Goal: Transaction & Acquisition: Purchase product/service

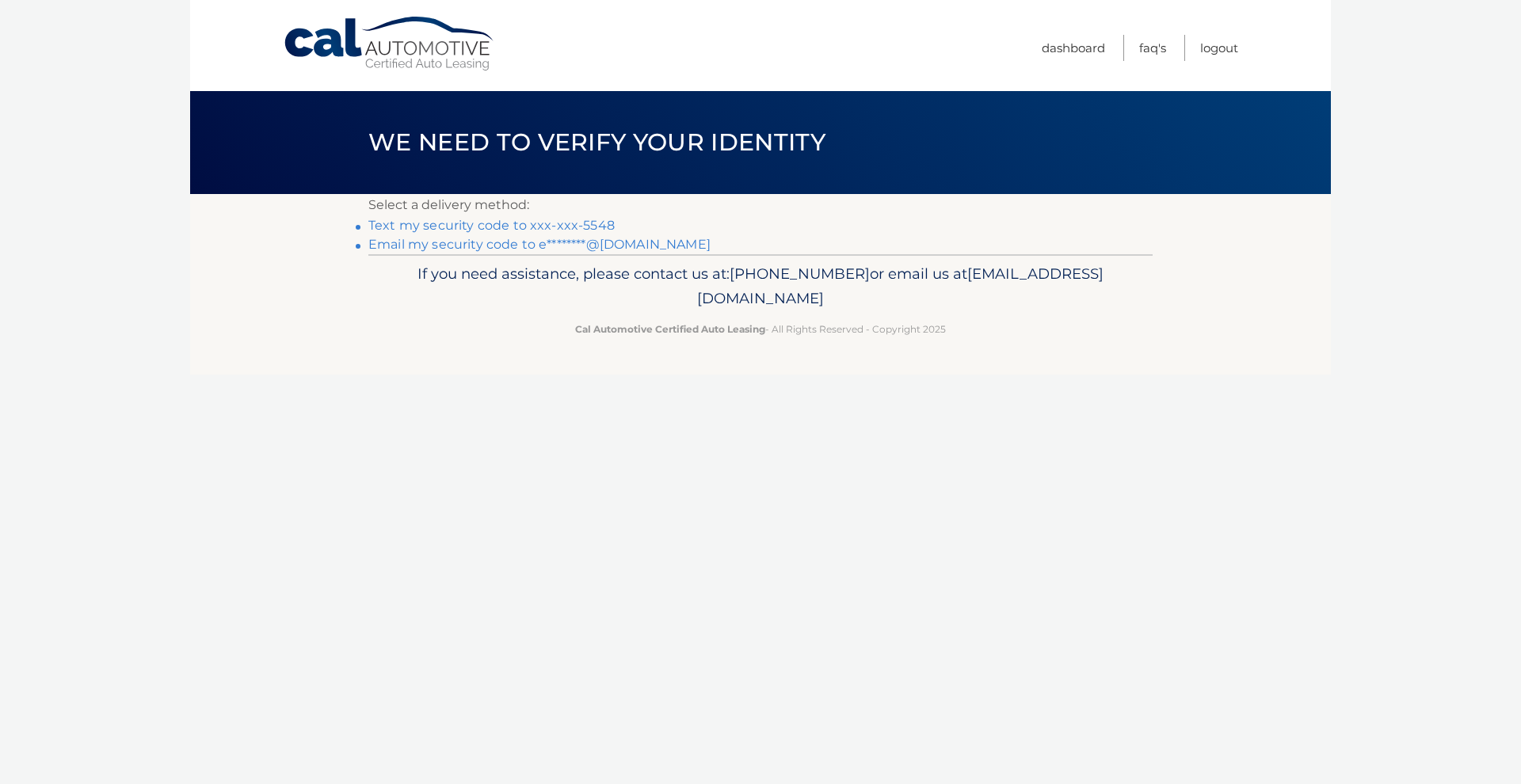
click at [576, 222] on link "Text my security code to xxx-xxx-5548" at bounding box center [491, 225] width 246 height 15
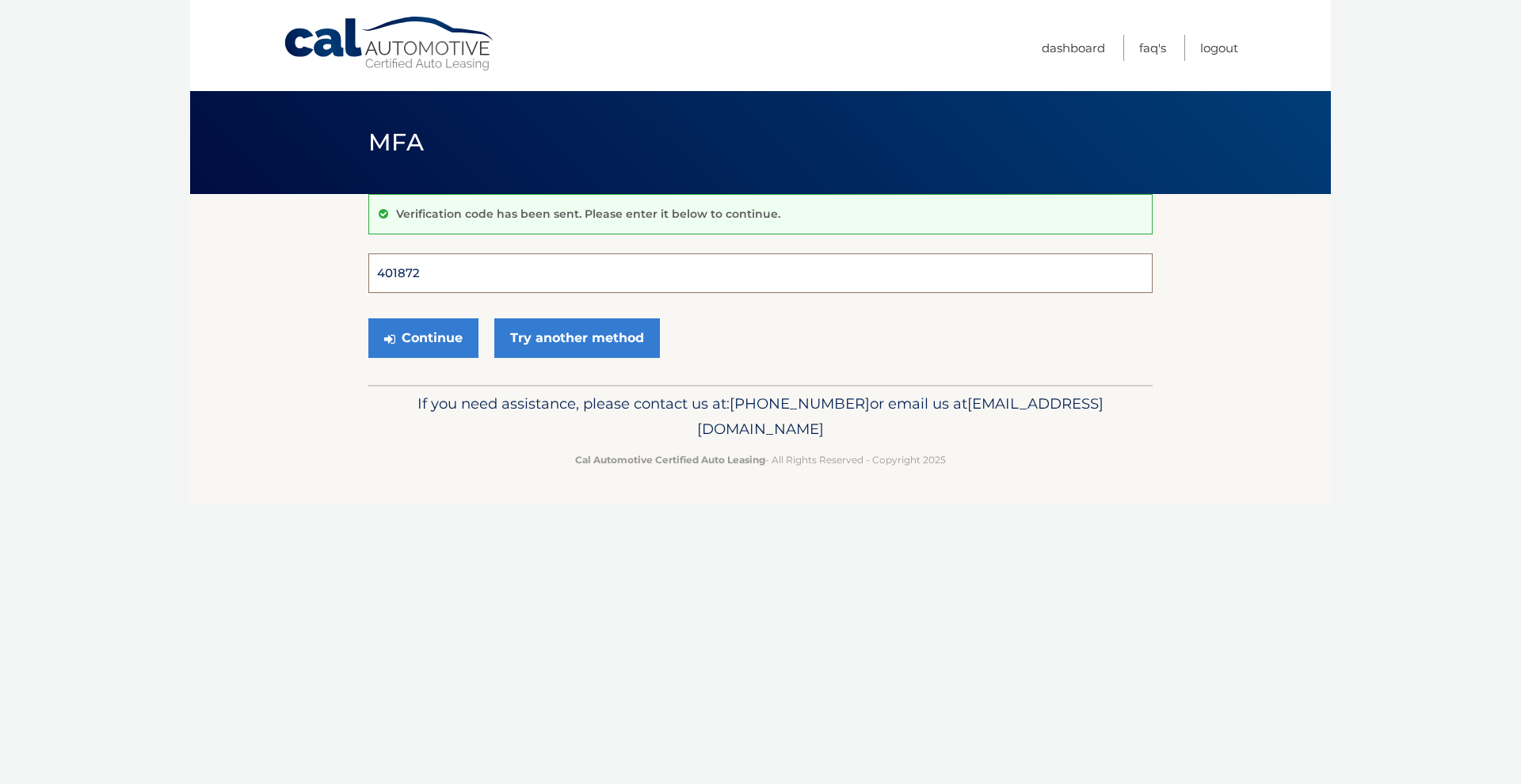
type input "401872"
click at [423, 337] on button "Continue" at bounding box center [423, 337] width 110 height 40
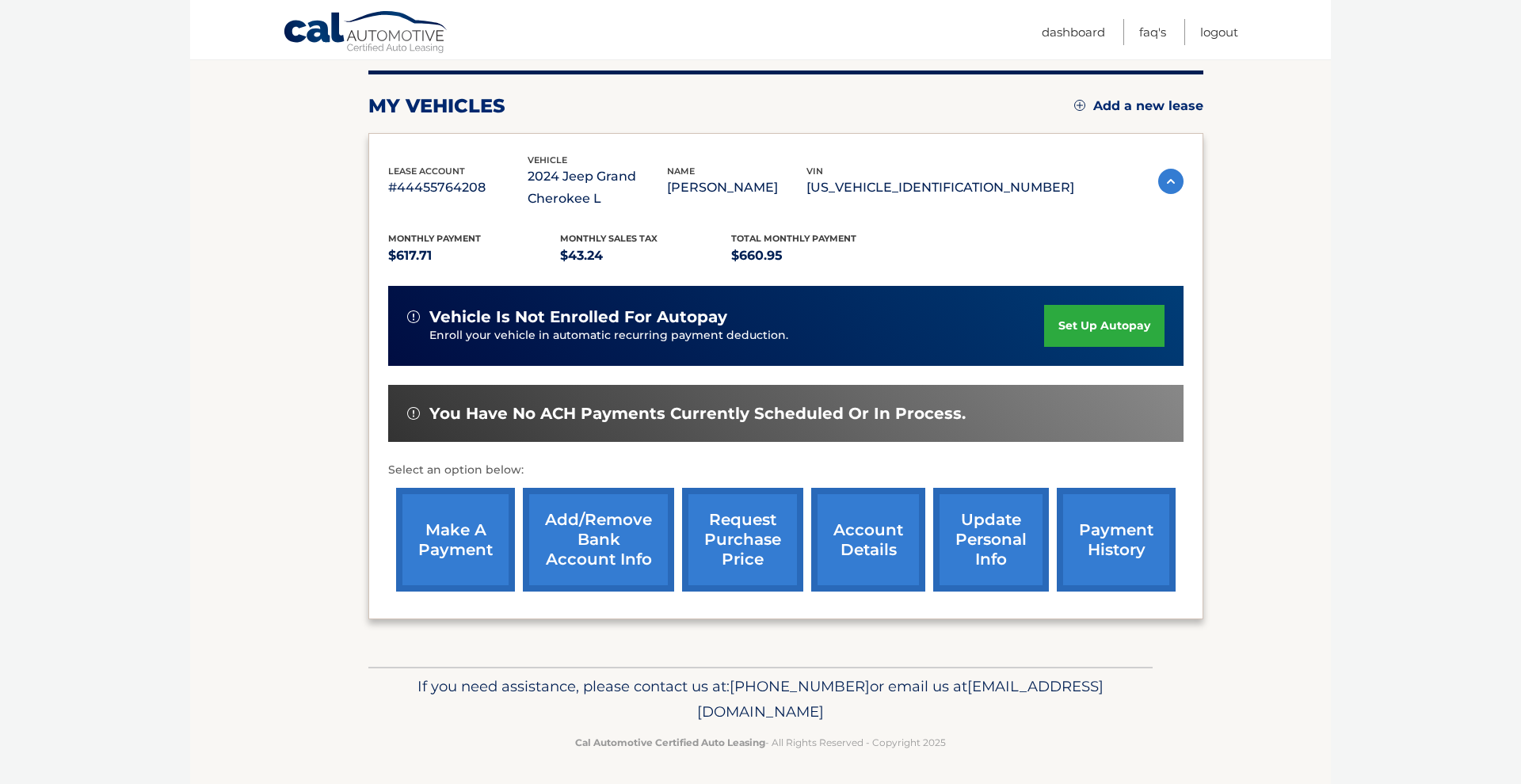
scroll to position [194, 0]
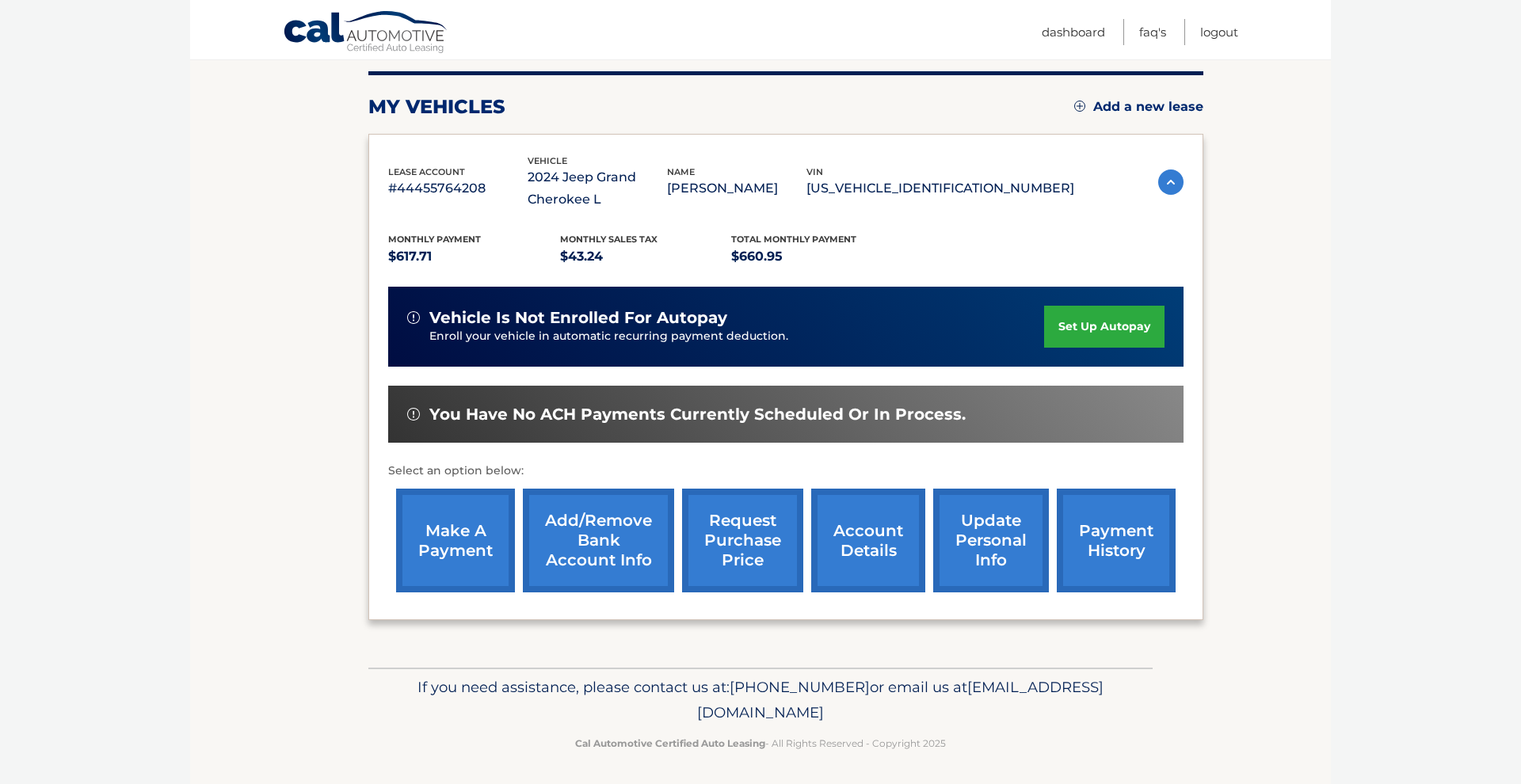
click at [1115, 526] on link "payment history" at bounding box center [1116, 540] width 119 height 104
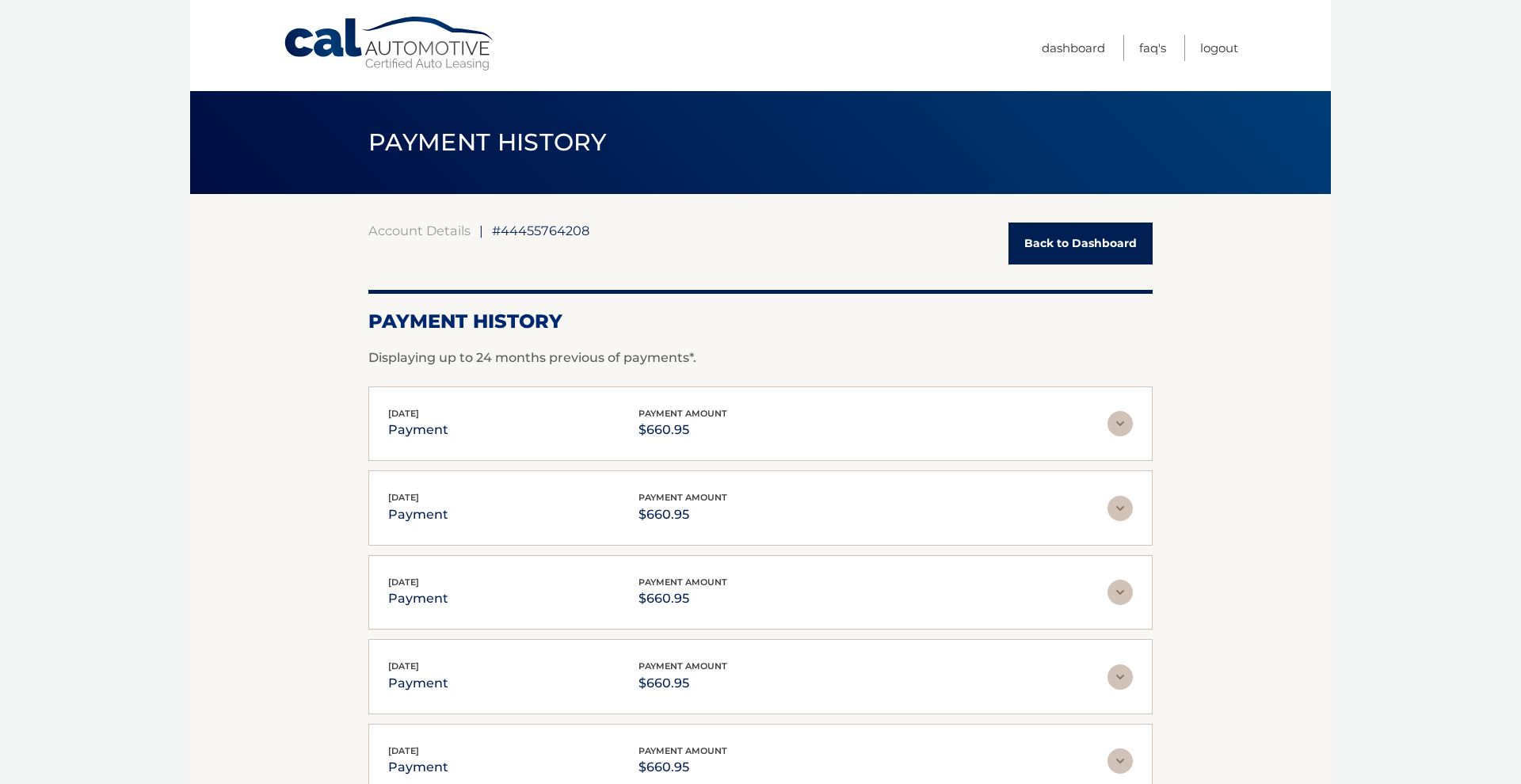
click at [1044, 244] on link "Back to Dashboard" at bounding box center [1081, 244] width 144 height 42
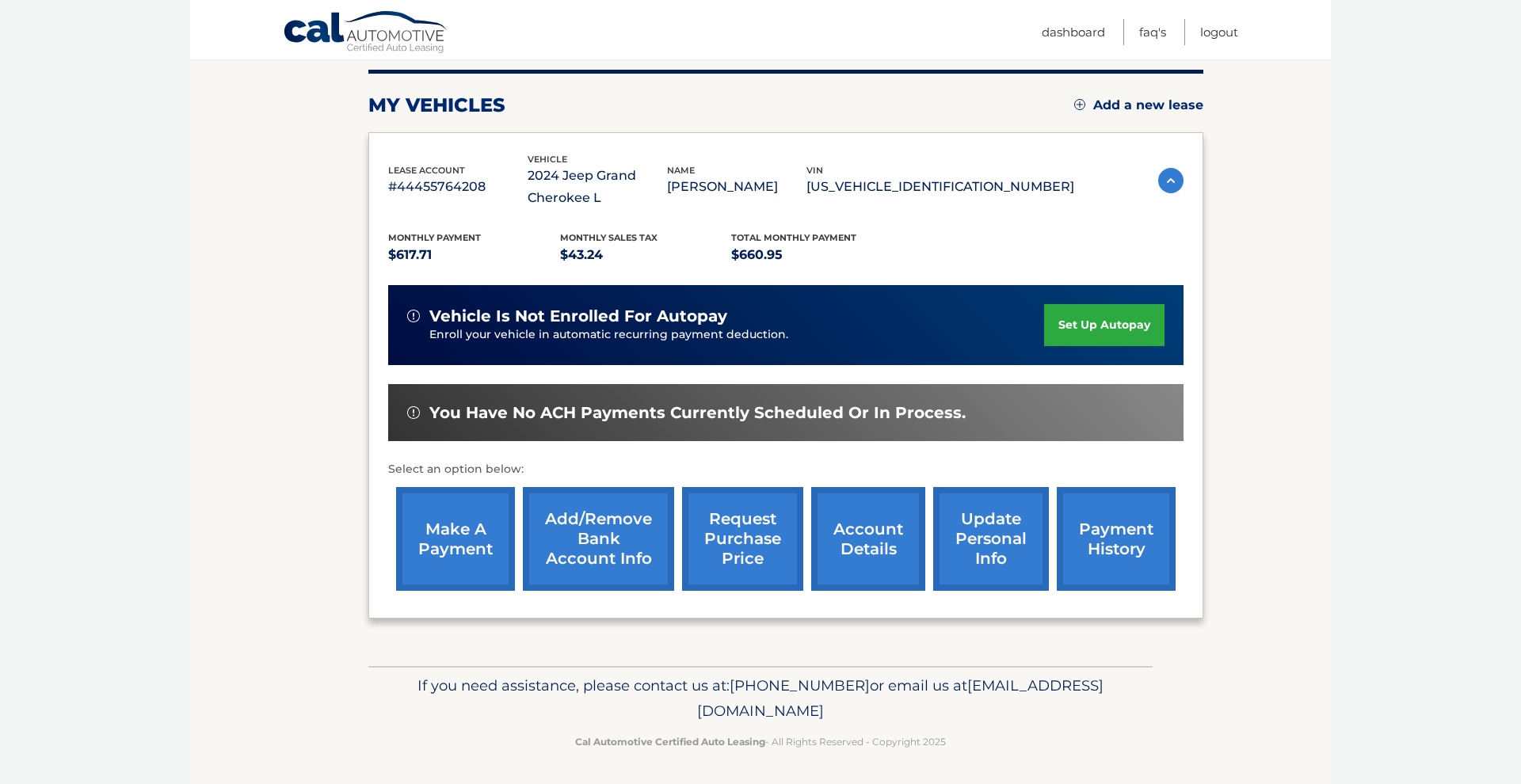
scroll to position [194, 0]
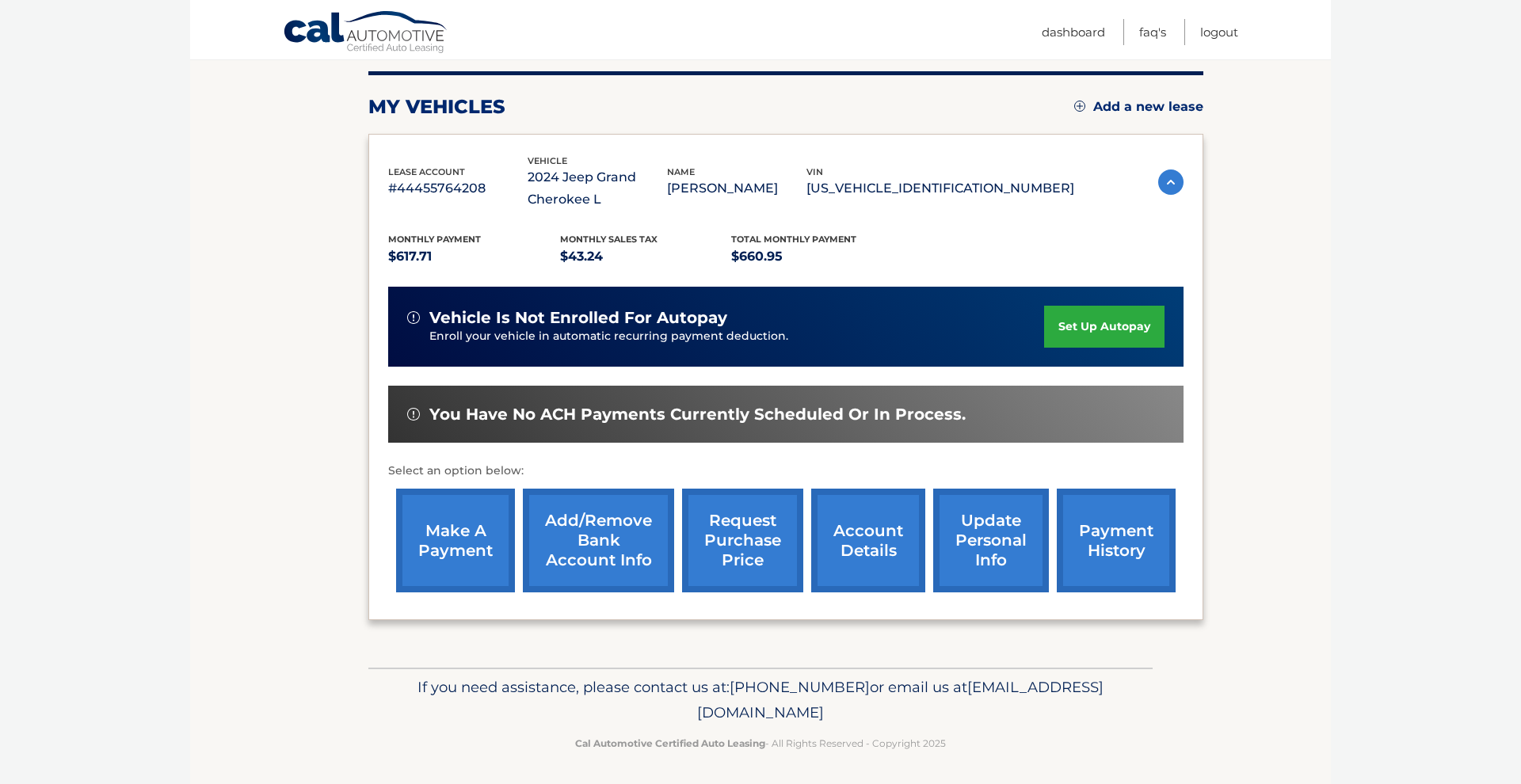
click at [467, 528] on link "make a payment" at bounding box center [455, 540] width 119 height 104
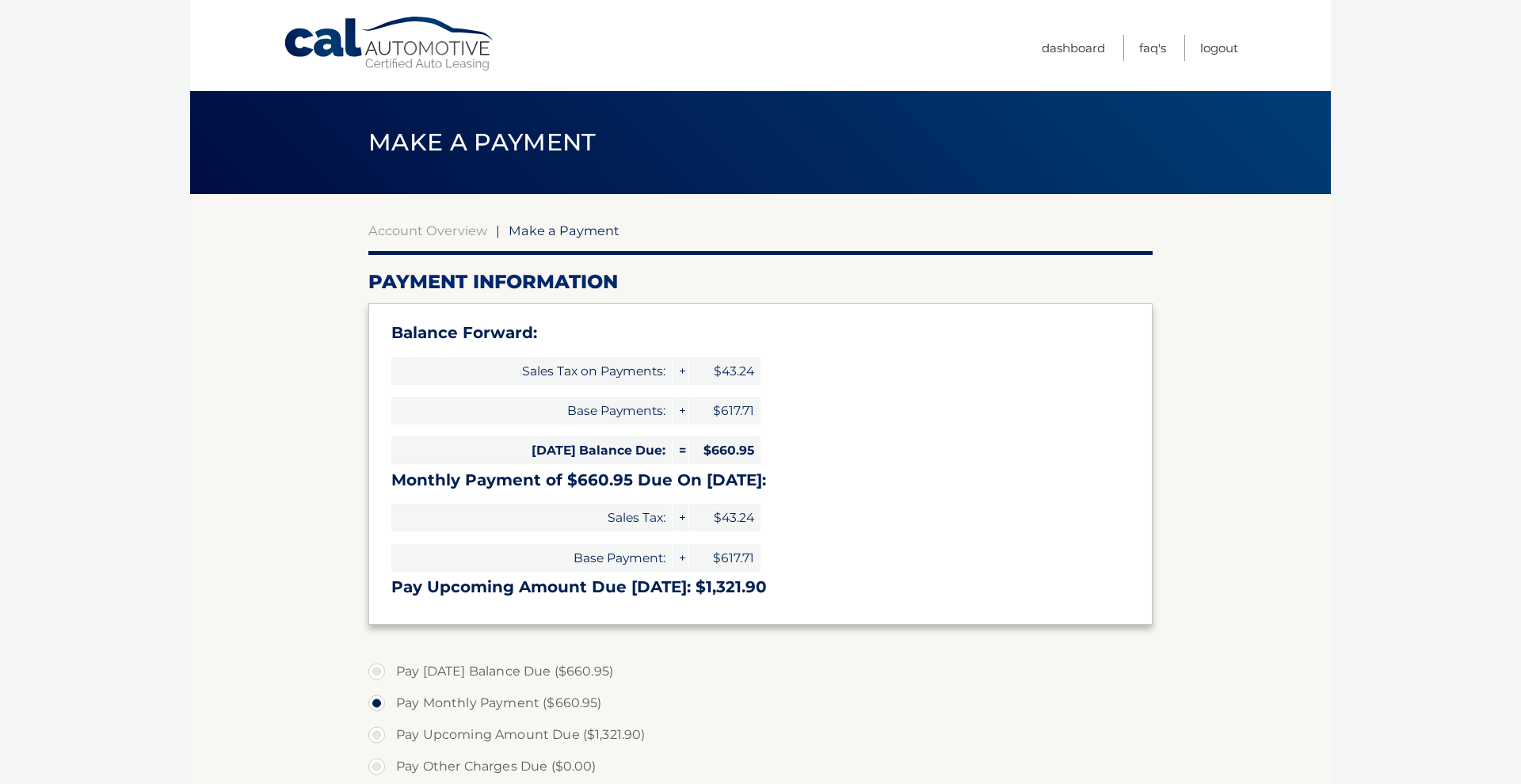
select select "NDZlNmJiODMtMjRlYi00OTZkLThhYTgtOWNiYTI5ODJiZWQ3"
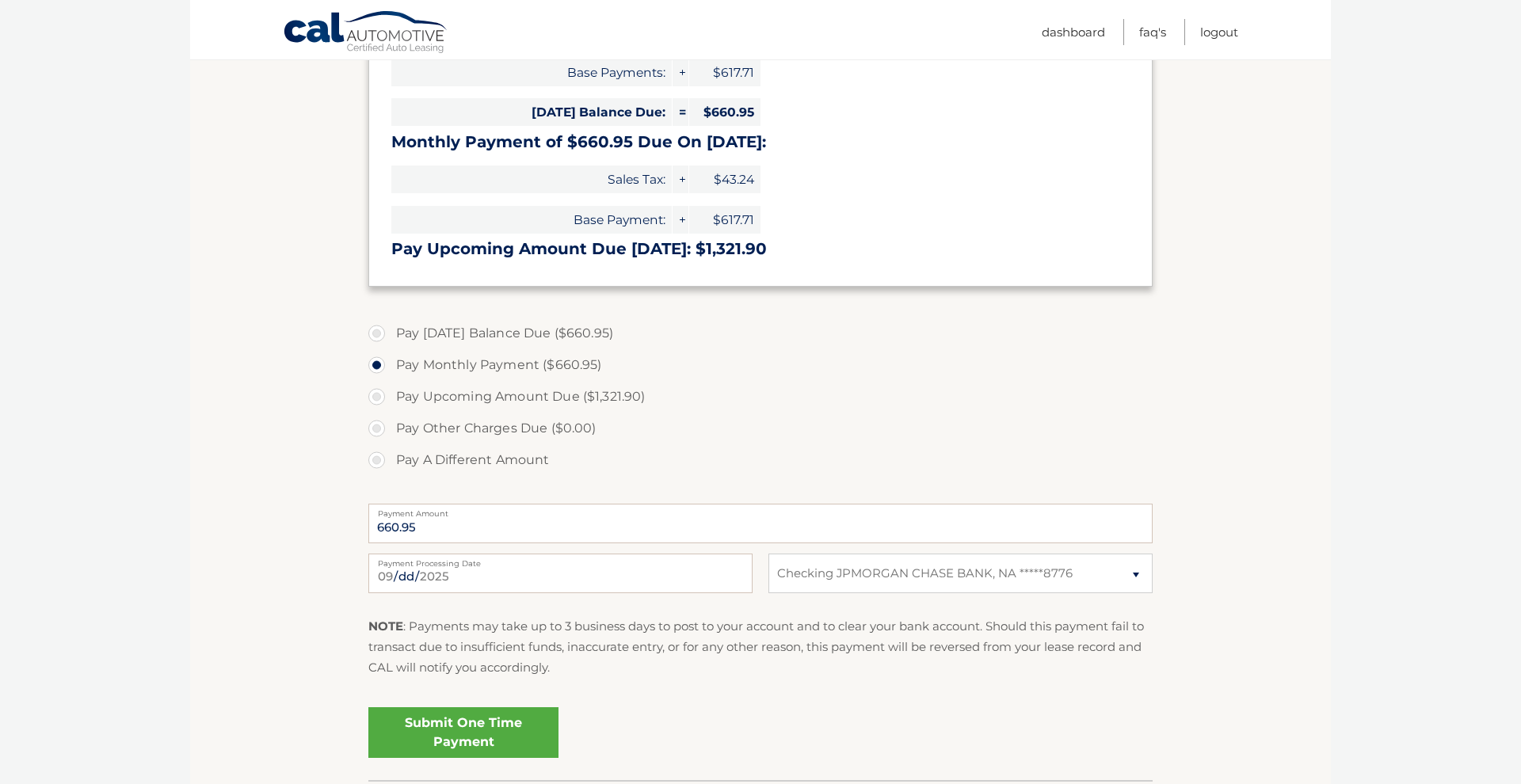
scroll to position [344, 0]
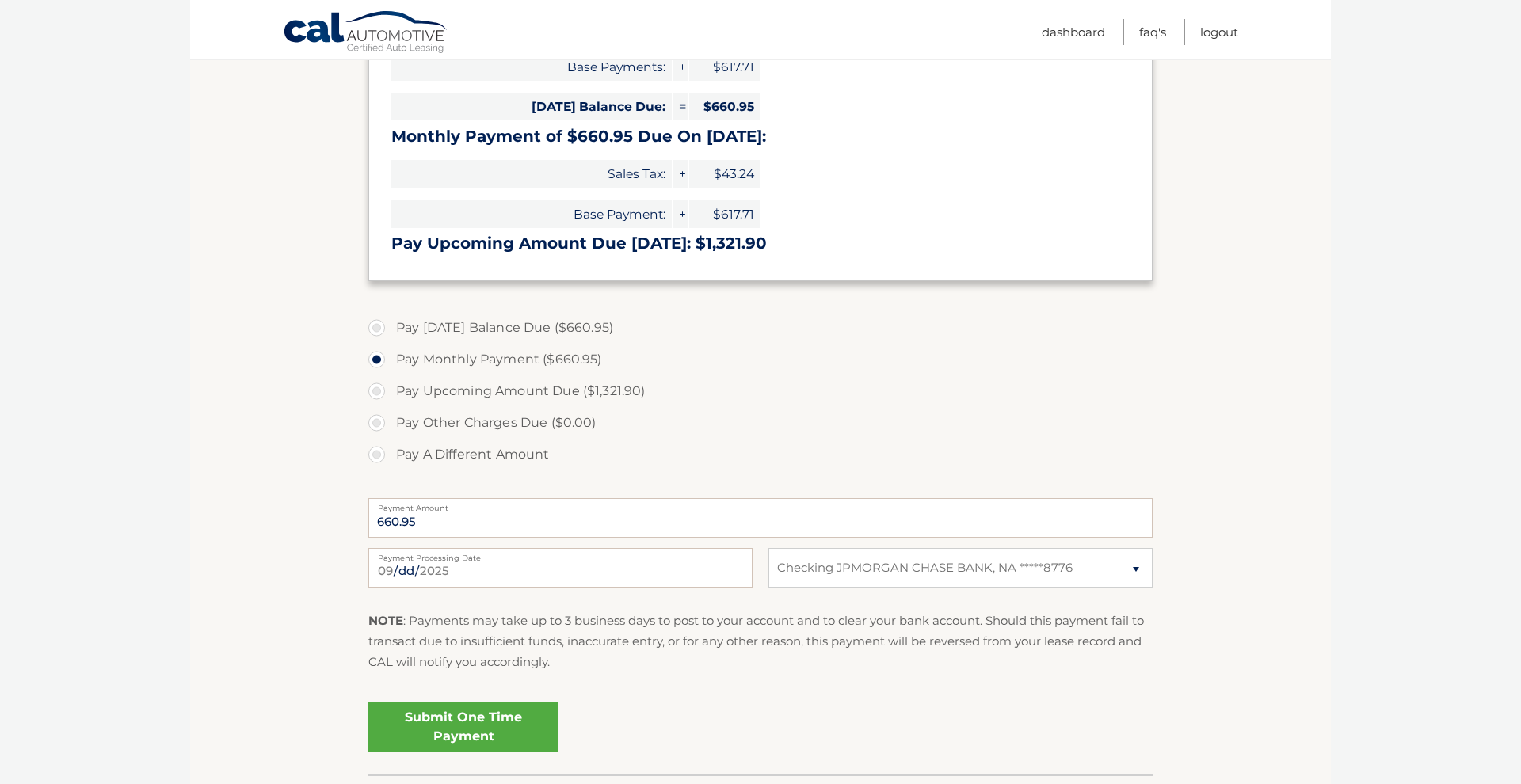
click at [479, 711] on link "Submit One Time Payment" at bounding box center [463, 727] width 190 height 51
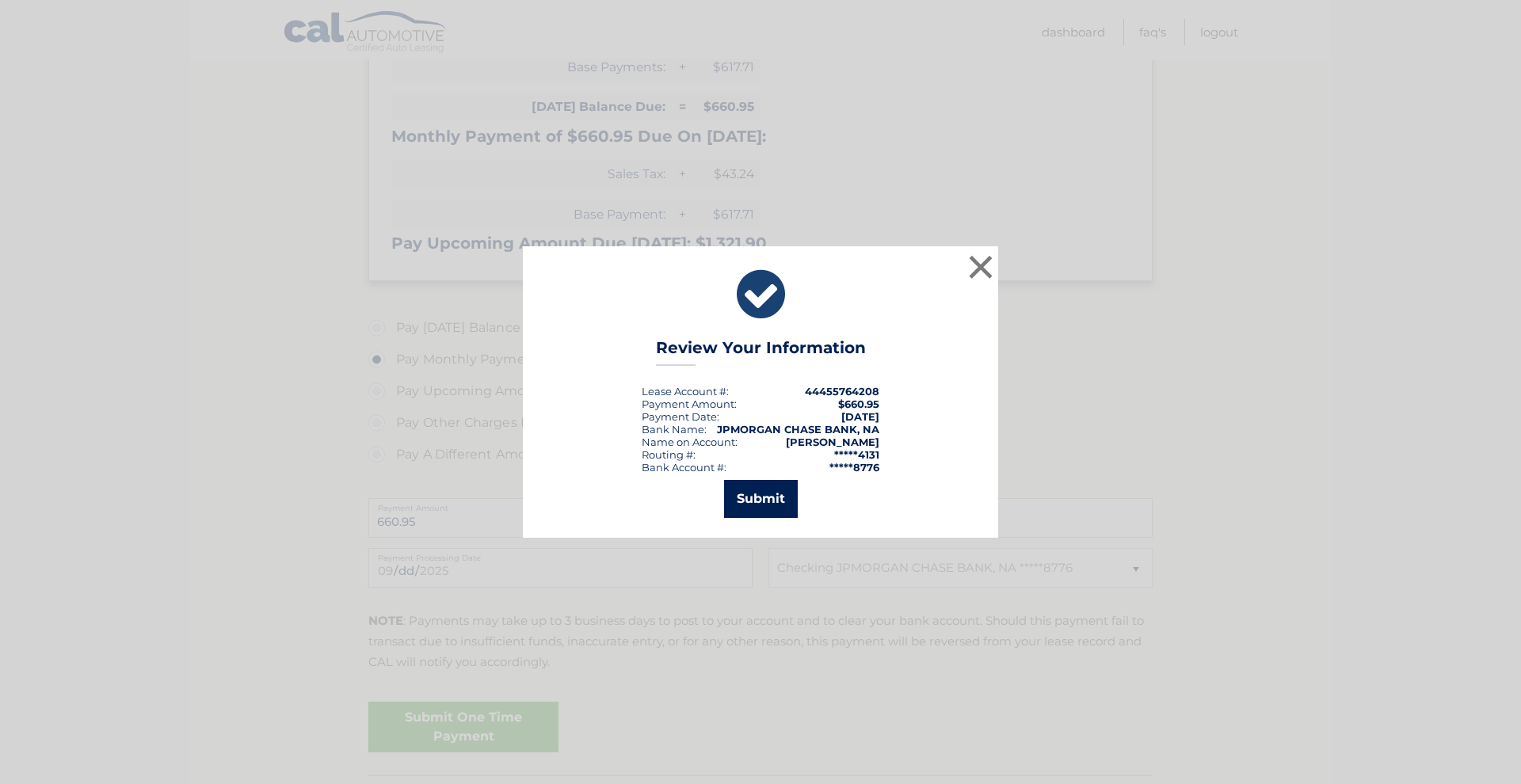
click at [777, 497] on button "Submit" at bounding box center [761, 498] width 74 height 38
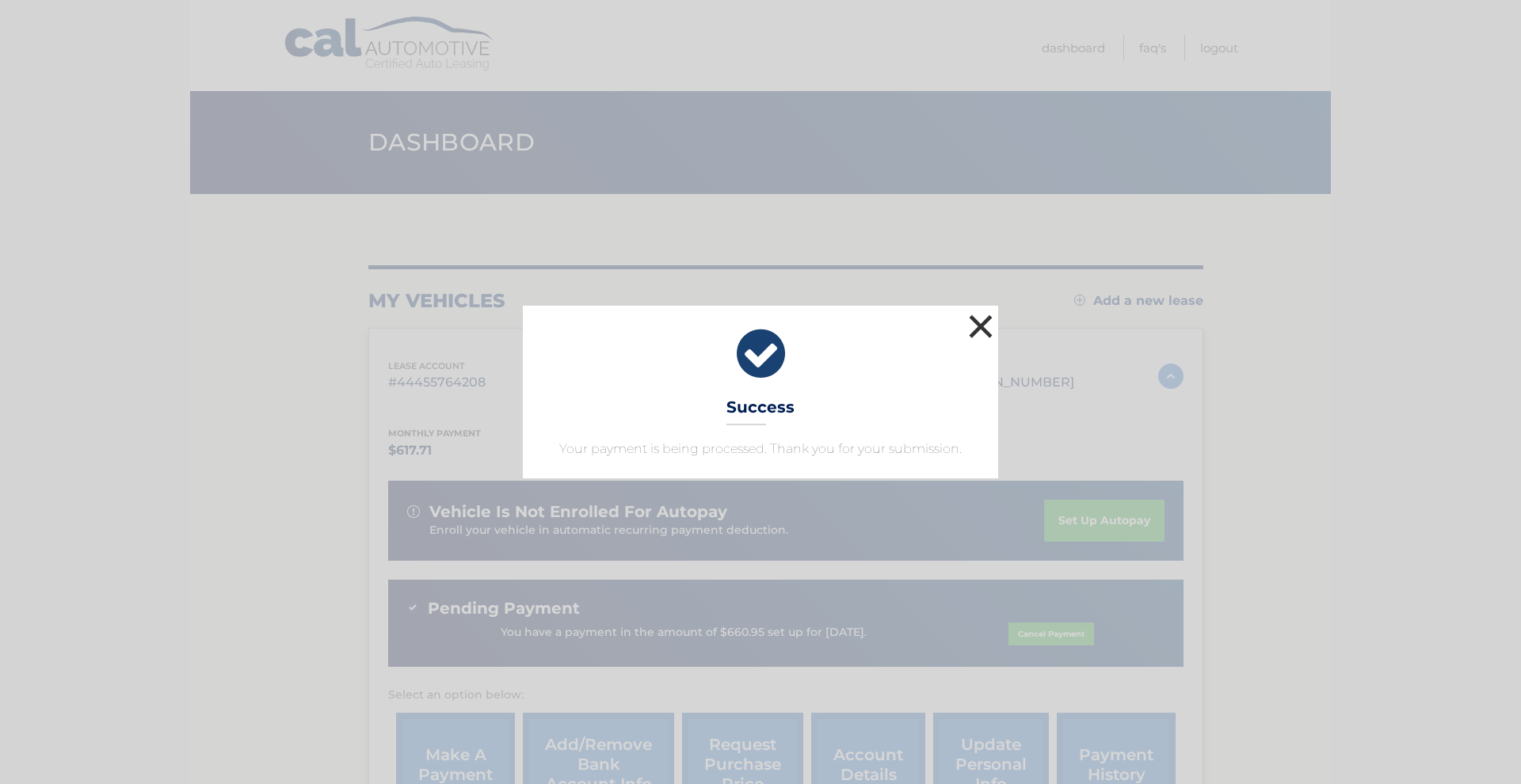
click at [972, 326] on button "×" at bounding box center [980, 326] width 32 height 32
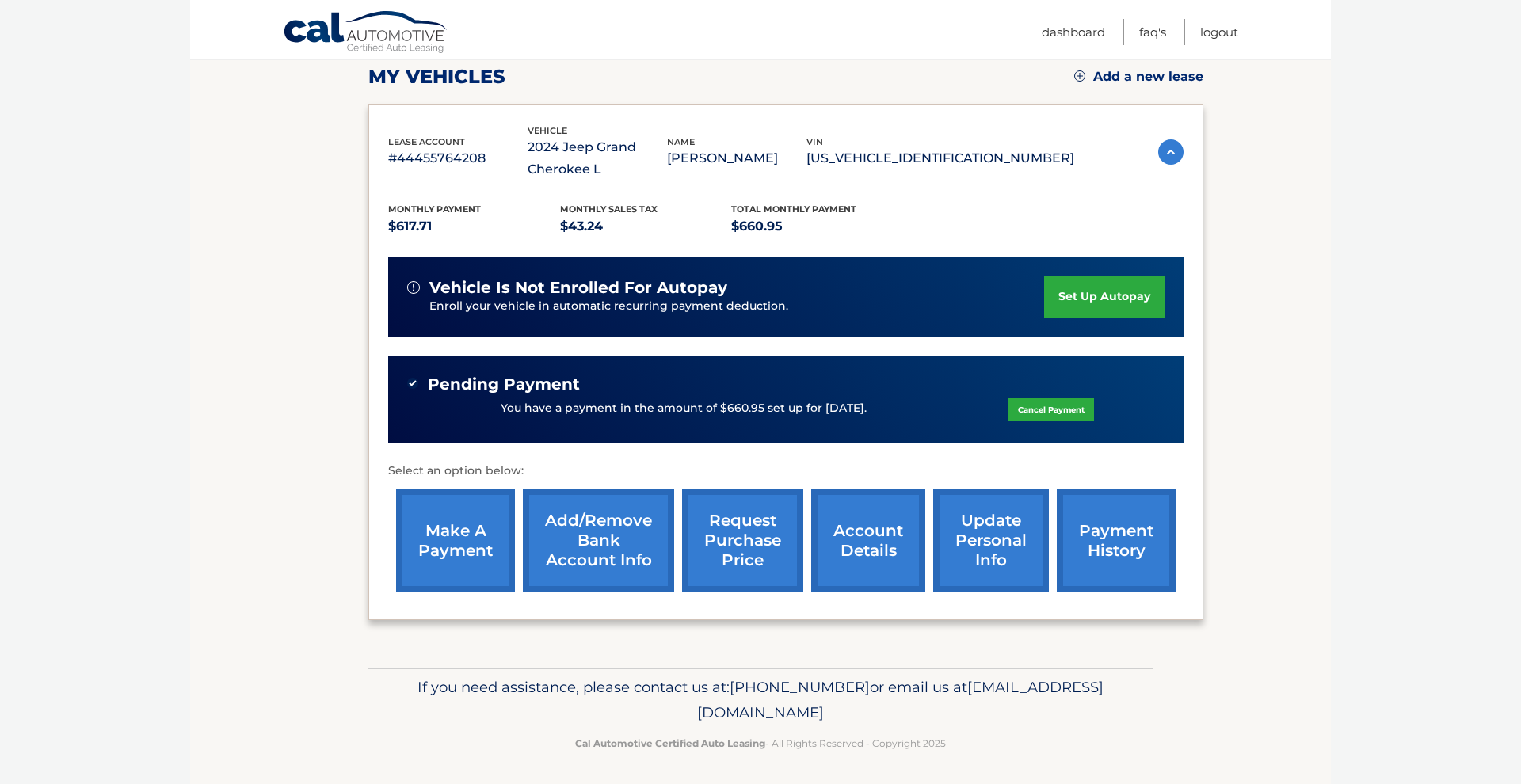
scroll to position [223, 0]
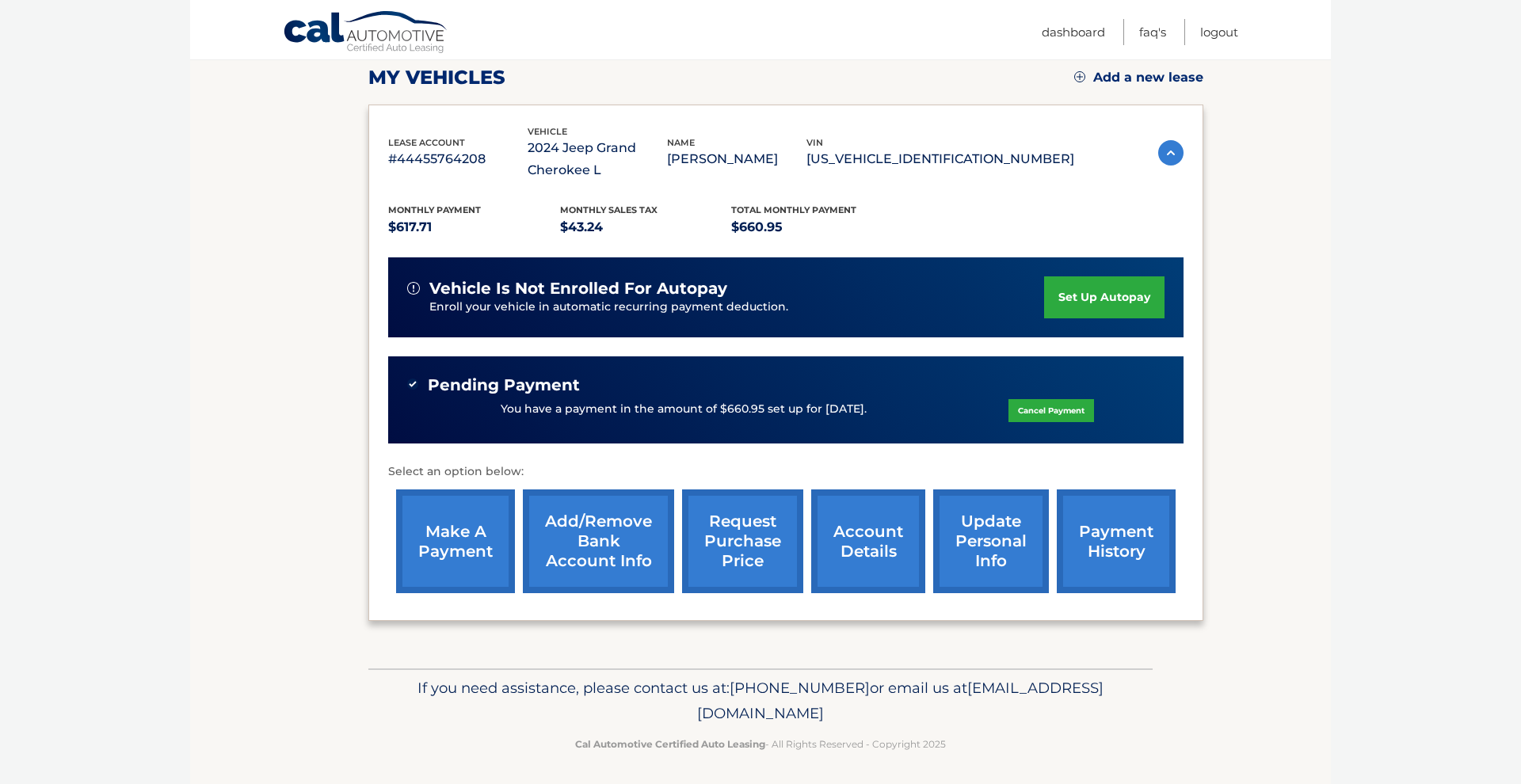
click at [1140, 540] on link "payment history" at bounding box center [1116, 541] width 119 height 104
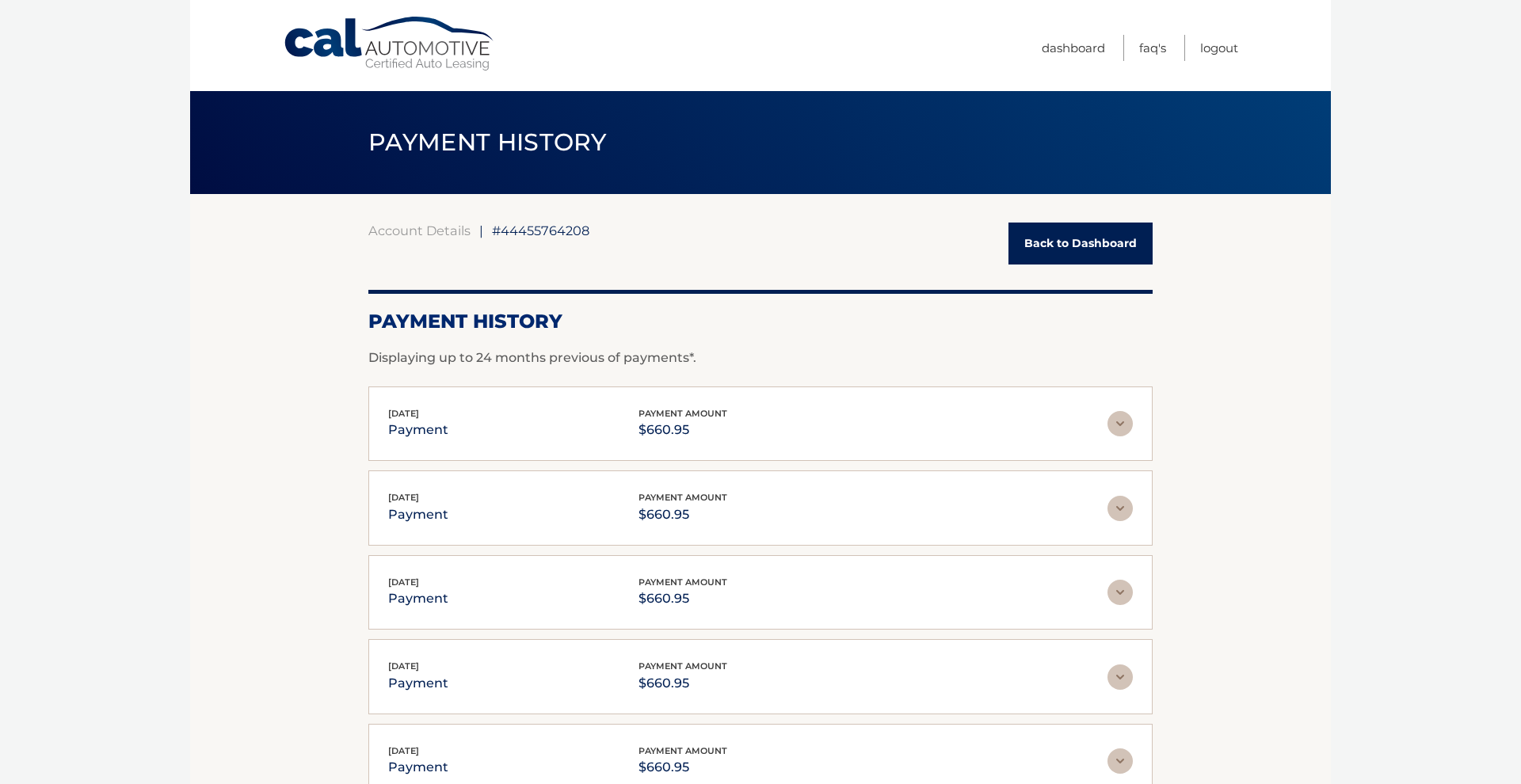
click at [1129, 235] on link "Back to Dashboard" at bounding box center [1081, 244] width 144 height 42
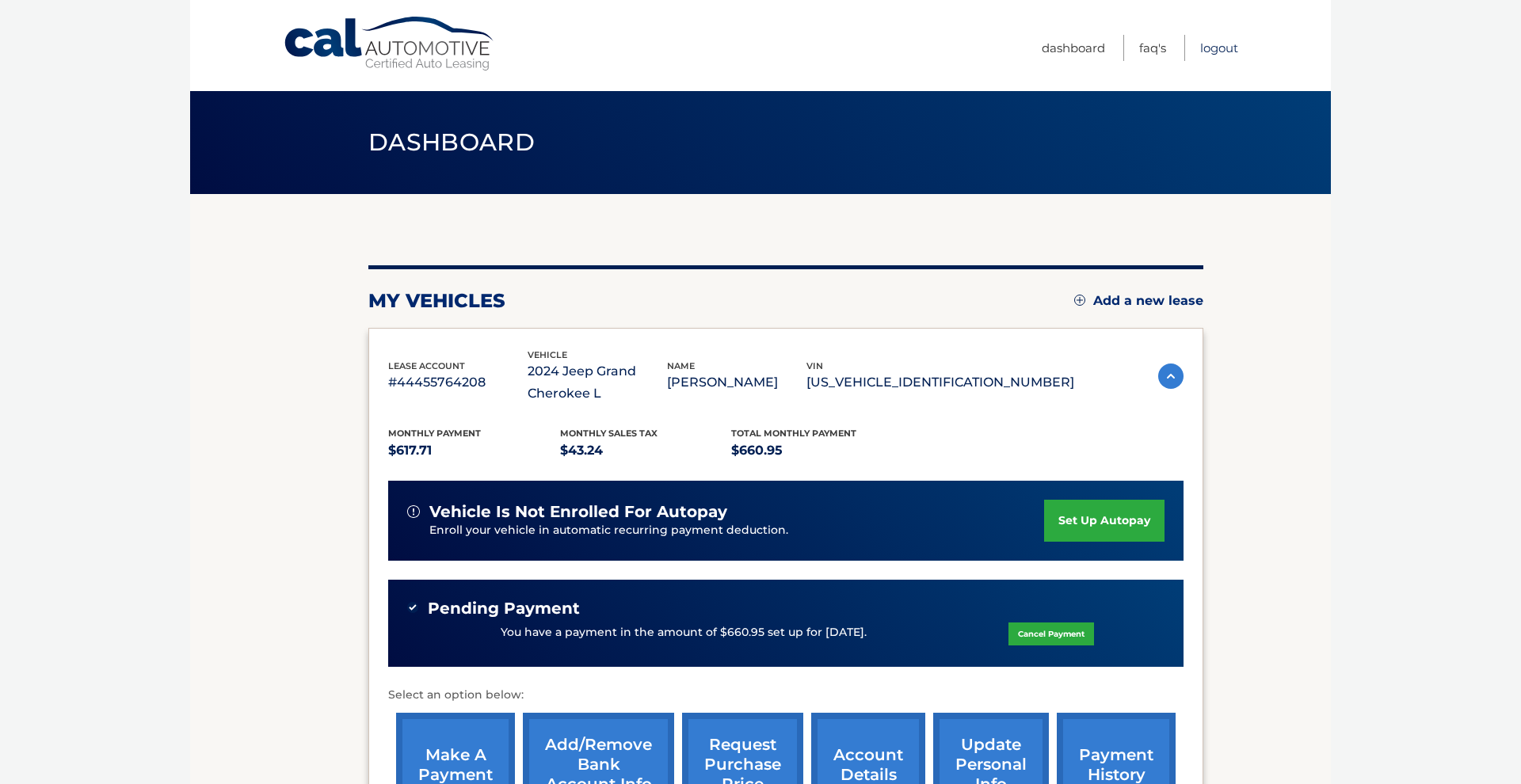
click at [1227, 48] on link "Logout" at bounding box center [1219, 48] width 38 height 26
